Goal: Transaction & Acquisition: Purchase product/service

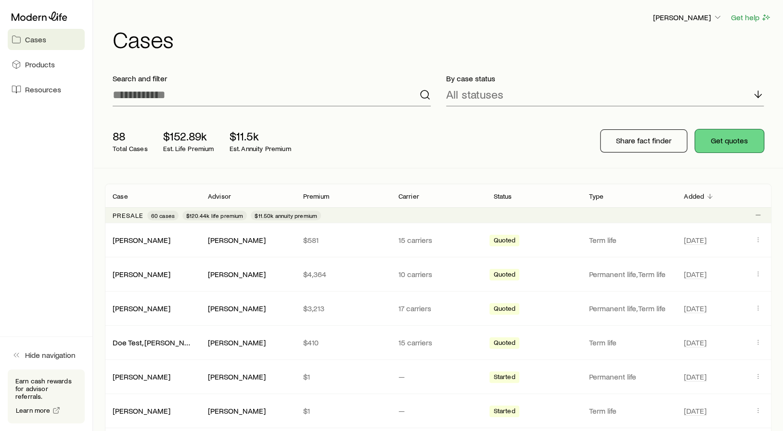
click at [723, 136] on button "Get quotes" at bounding box center [729, 140] width 69 height 23
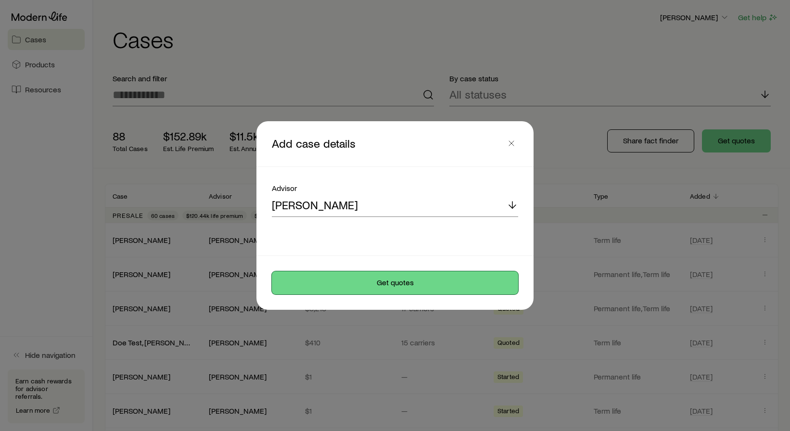
click at [415, 281] on button "Get quotes" at bounding box center [395, 282] width 246 height 23
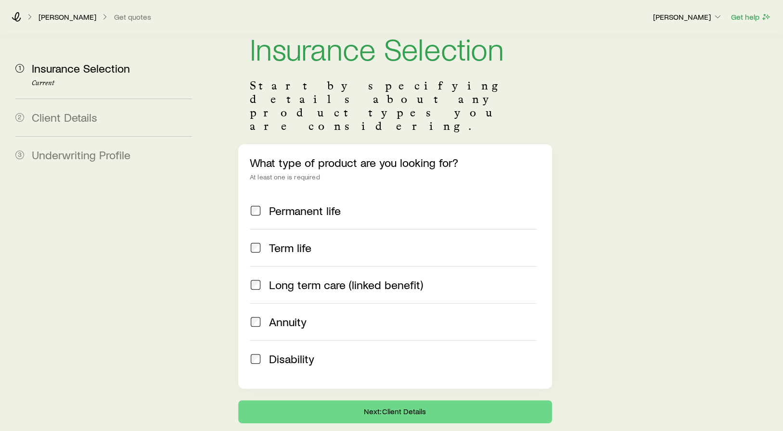
scroll to position [3, 0]
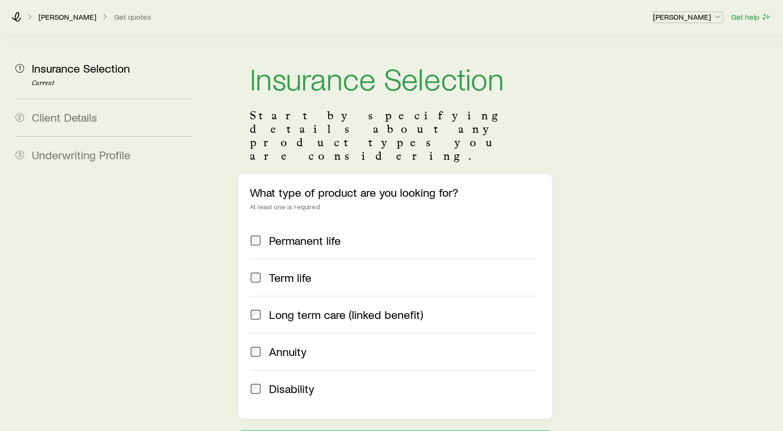
click at [717, 18] on icon "button" at bounding box center [718, 17] width 10 height 10
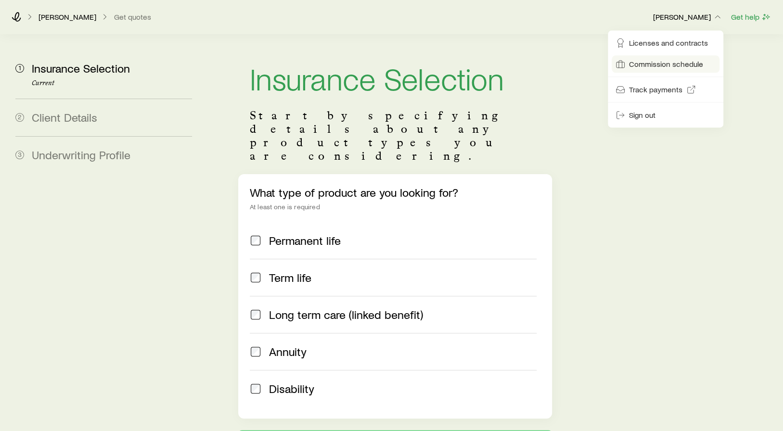
click at [697, 63] on span "Commission schedule" at bounding box center [666, 64] width 74 height 10
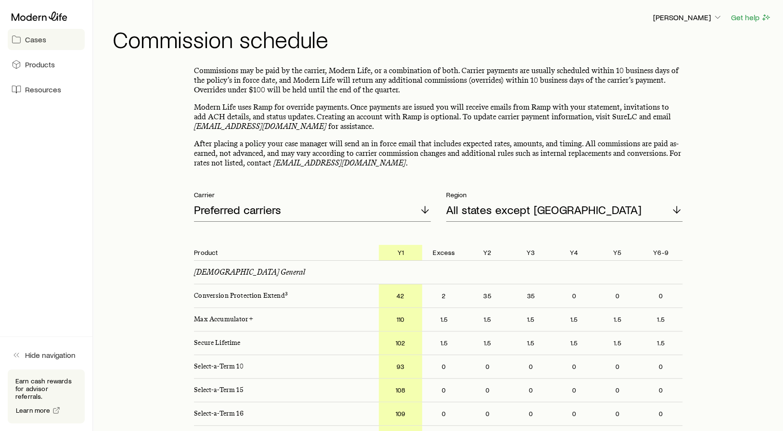
click at [29, 39] on span "Cases" at bounding box center [35, 40] width 21 height 10
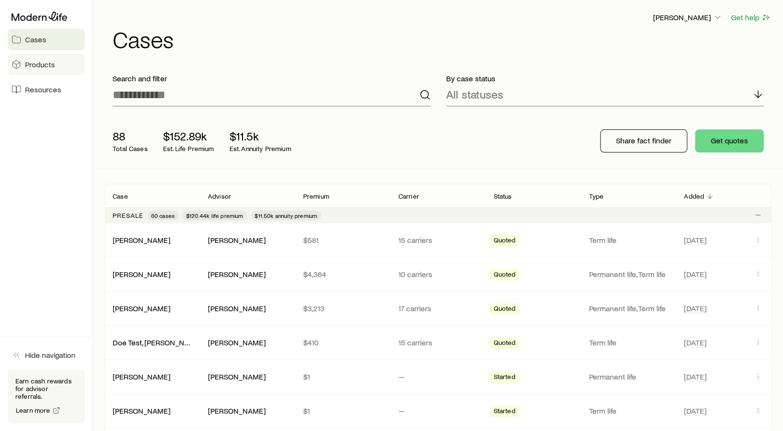
click at [37, 65] on span "Products" at bounding box center [40, 65] width 30 height 10
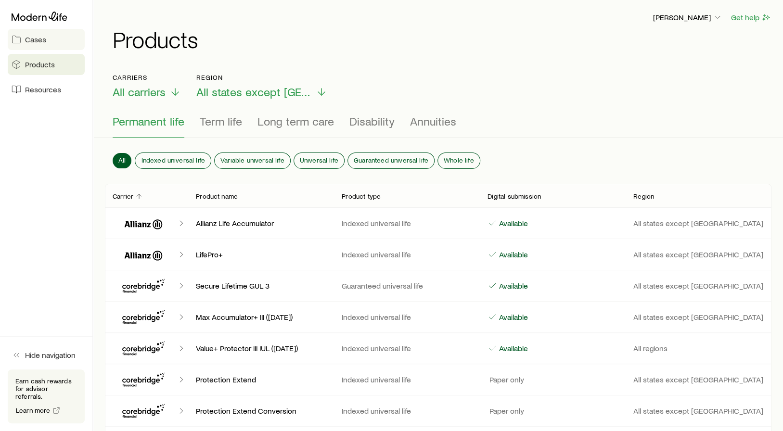
click at [40, 41] on span "Cases" at bounding box center [35, 40] width 21 height 10
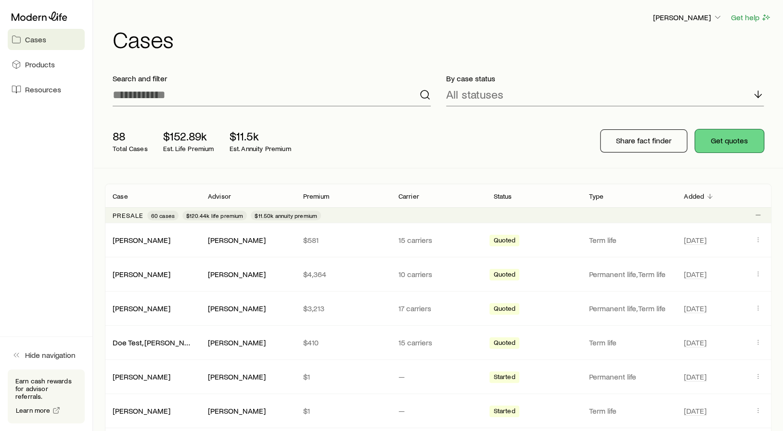
click at [732, 139] on button "Get quotes" at bounding box center [729, 140] width 69 height 23
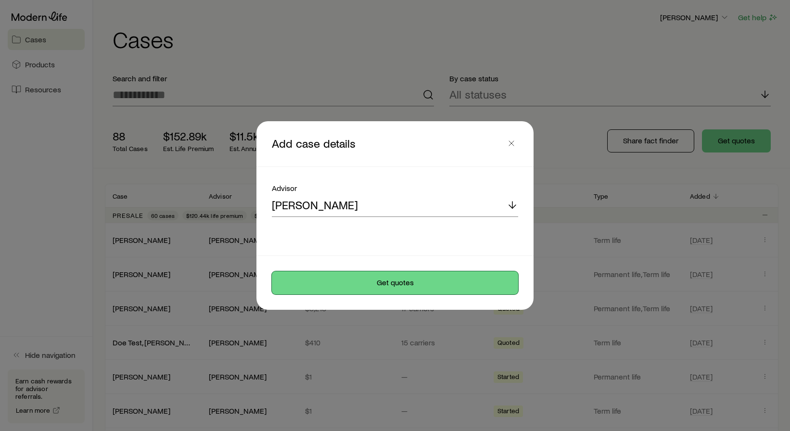
click at [400, 282] on button "Get quotes" at bounding box center [395, 282] width 246 height 23
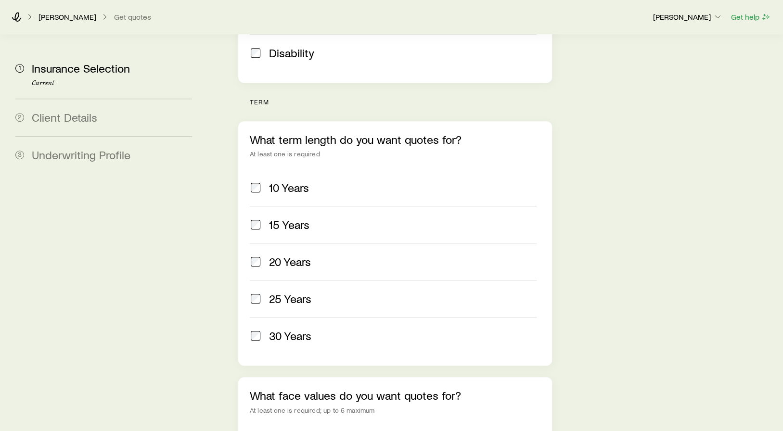
scroll to position [341, 0]
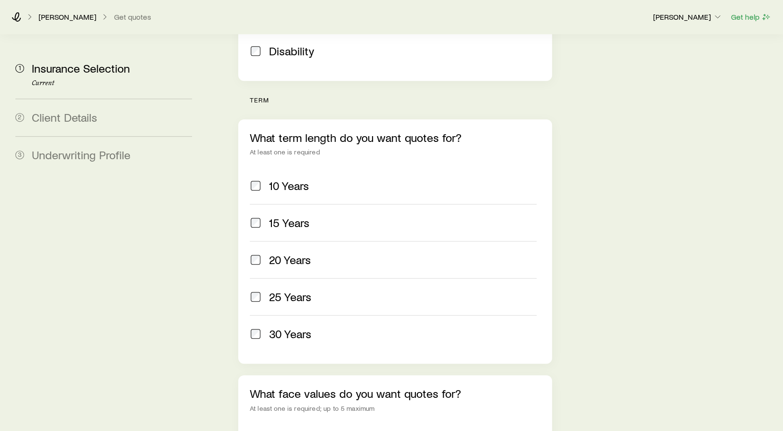
click at [260, 290] on span at bounding box center [256, 296] width 12 height 13
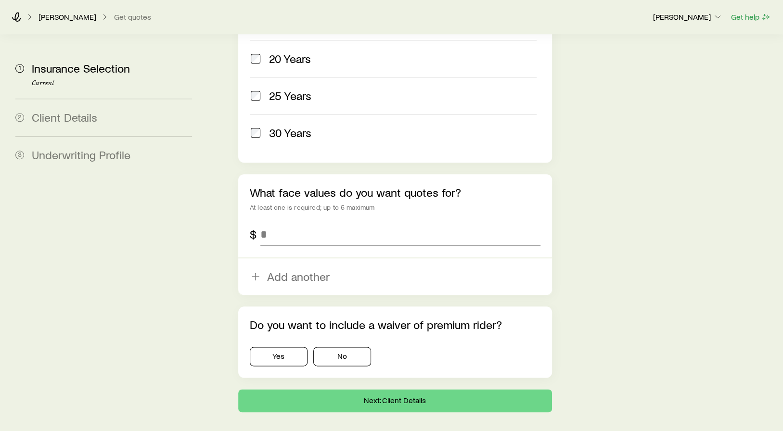
scroll to position [542, 0]
click at [353, 222] on input "tel" at bounding box center [400, 233] width 280 height 23
type input "*******"
click at [353, 346] on button "No" at bounding box center [342, 355] width 58 height 19
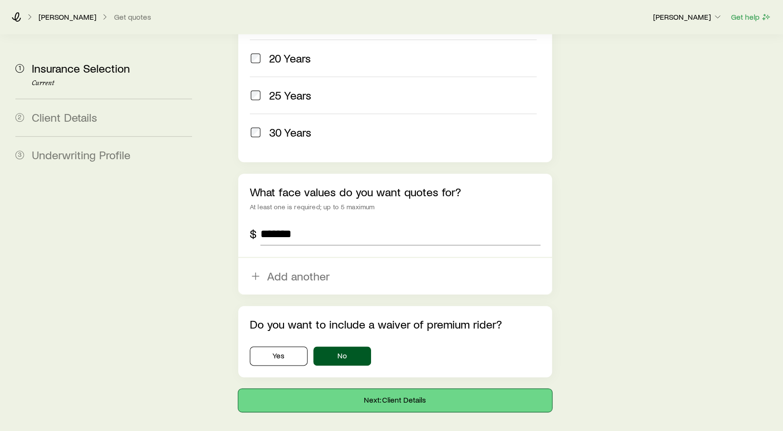
click at [392, 389] on button "Next: Client Details" at bounding box center [395, 400] width 314 height 23
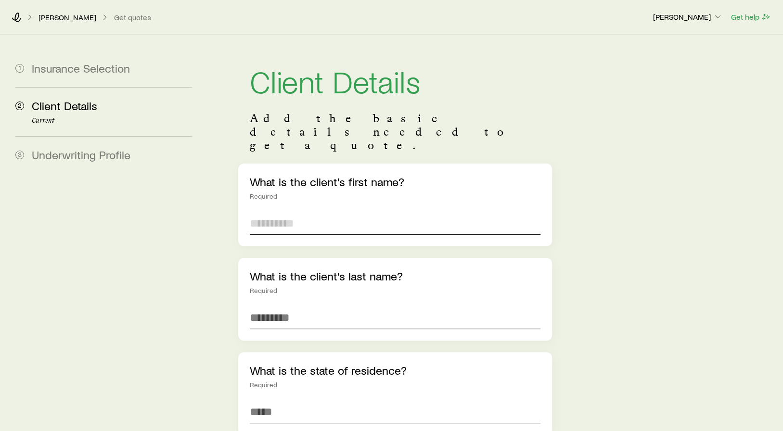
click at [338, 212] on input "text" at bounding box center [395, 223] width 291 height 23
type input "**********"
click at [282, 306] on input "text" at bounding box center [395, 317] width 291 height 23
type input "****"
click at [278, 400] on input at bounding box center [395, 411] width 291 height 23
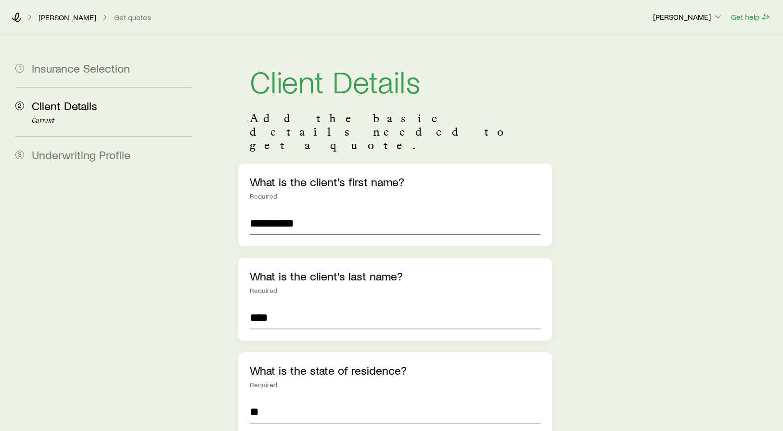
type input "**********"
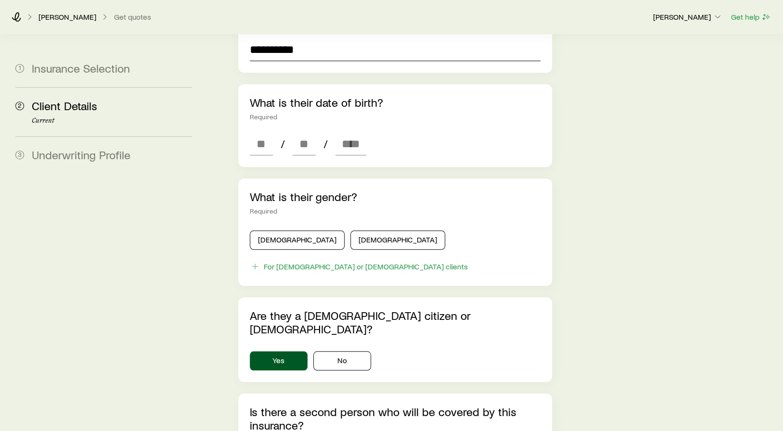
scroll to position [361, 0]
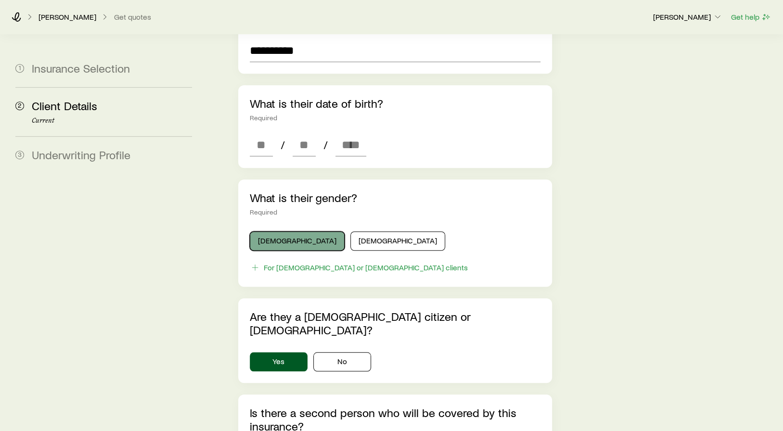
click at [272, 231] on button "[DEMOGRAPHIC_DATA]" at bounding box center [297, 240] width 95 height 19
click at [261, 133] on input at bounding box center [261, 144] width 23 height 23
type input "**"
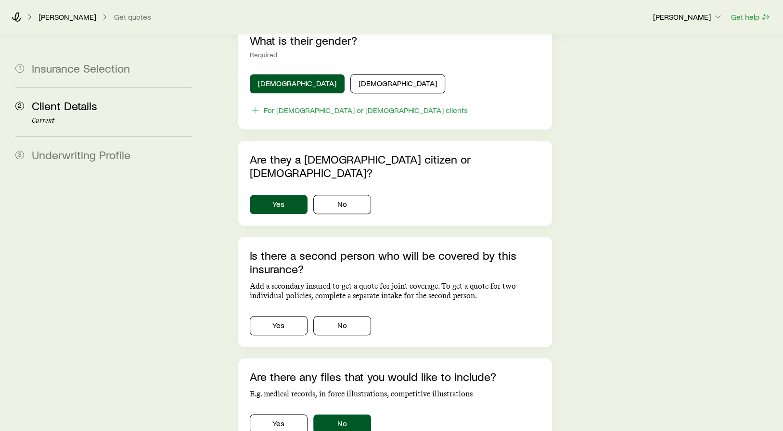
scroll to position [552, 0]
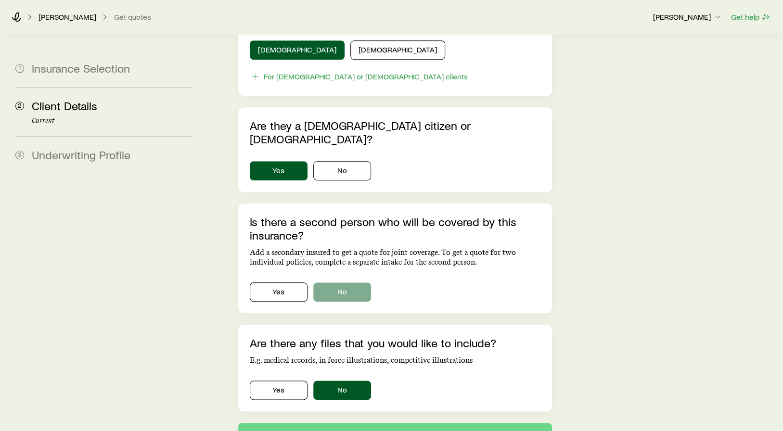
type input "****"
click at [356, 282] on button "No" at bounding box center [342, 291] width 58 height 19
click at [433, 423] on button "Next: Underwriting Profile" at bounding box center [395, 434] width 314 height 23
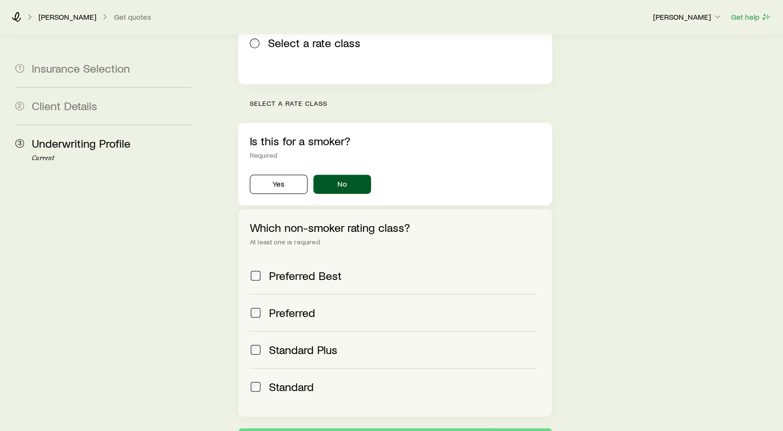
scroll to position [252, 0]
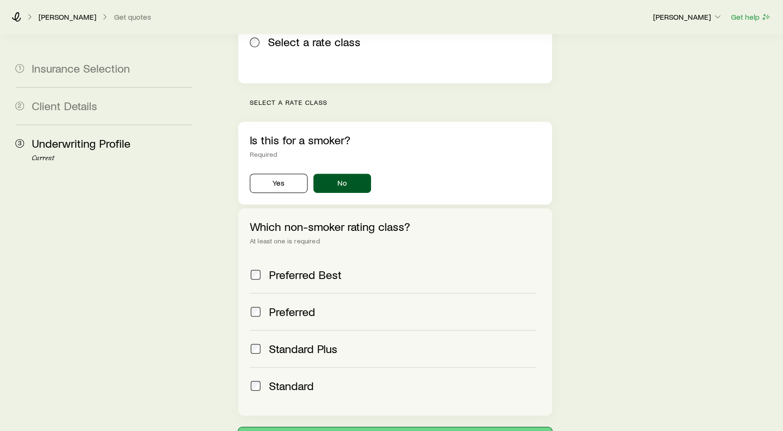
click at [415, 427] on button "Submit" at bounding box center [395, 438] width 314 height 23
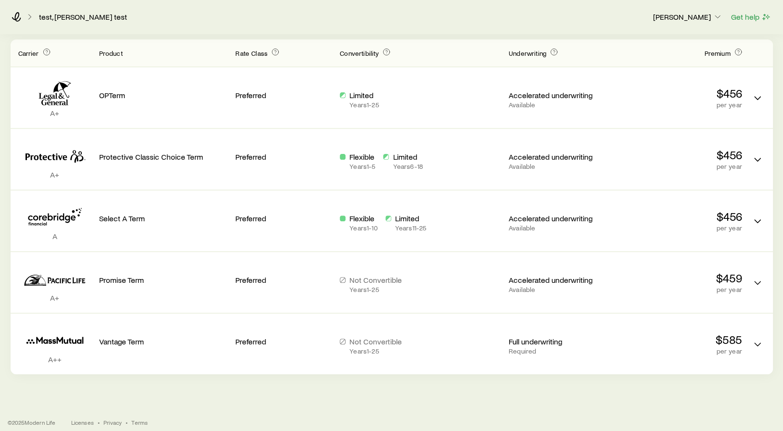
scroll to position [145, 0]
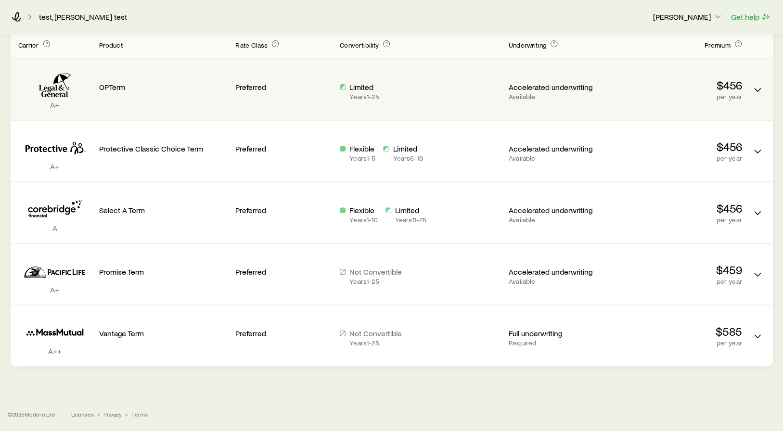
click at [516, 93] on p "Available" at bounding box center [557, 97] width 97 height 8
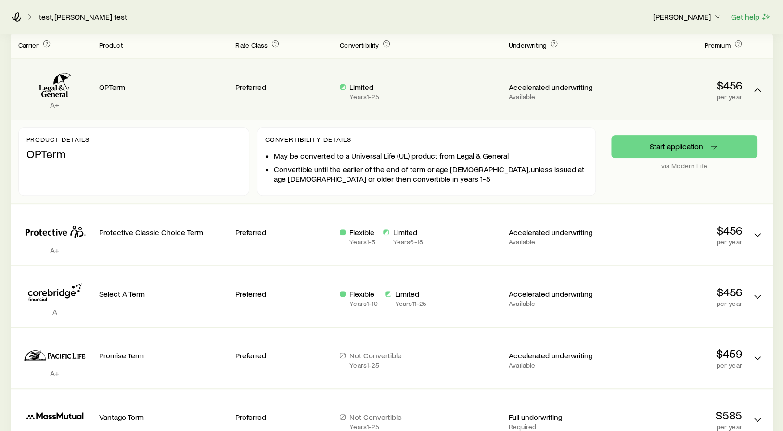
click at [516, 93] on p "Available" at bounding box center [557, 97] width 97 height 8
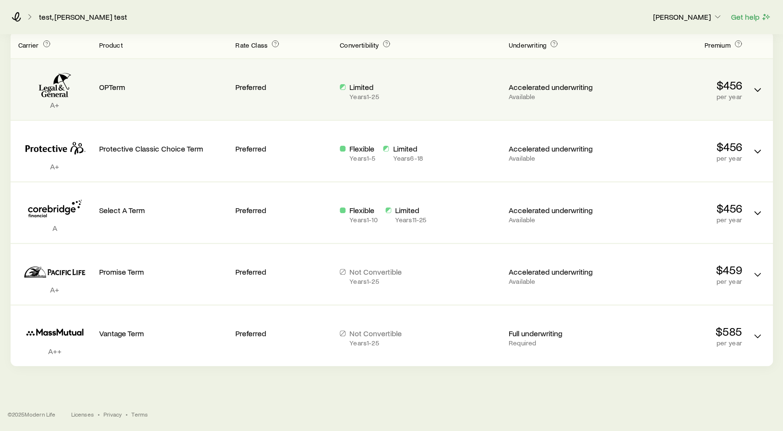
click at [516, 93] on p "Available" at bounding box center [557, 97] width 97 height 8
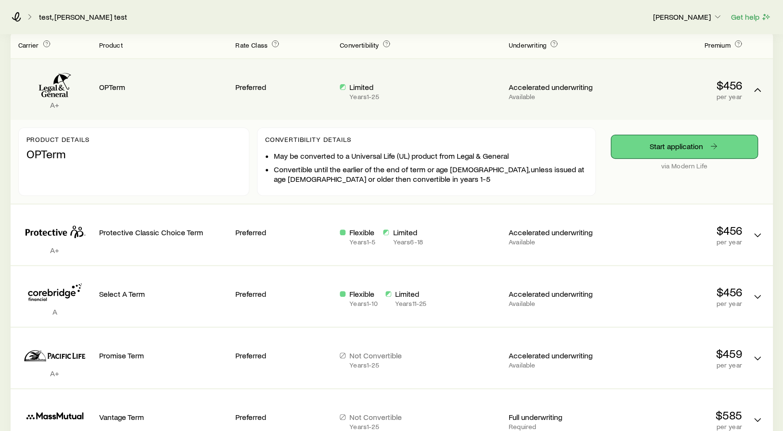
click at [675, 145] on link "Start application" at bounding box center [684, 146] width 146 height 23
